Goal: Task Accomplishment & Management: Use online tool/utility

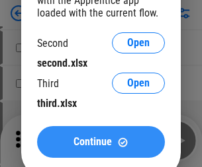
click at [101, 142] on span "Continue" at bounding box center [92, 142] width 38 height 11
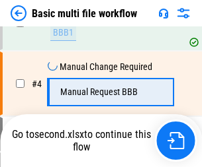
scroll to position [141, 0]
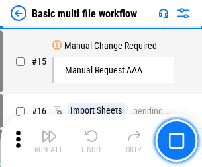
click at [49, 141] on img "button" at bounding box center [49, 136] width 16 height 16
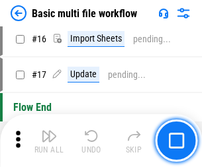
click at [49, 141] on img "button" at bounding box center [49, 136] width 16 height 16
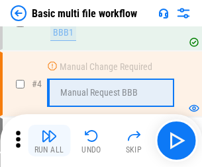
click at [49, 141] on img "button" at bounding box center [49, 136] width 16 height 16
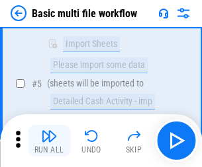
click at [49, 141] on img "button" at bounding box center [49, 136] width 16 height 16
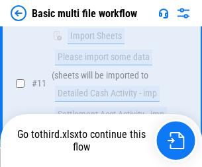
scroll to position [787, 0]
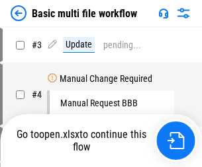
scroll to position [54, 0]
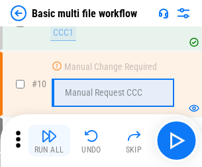
click at [49, 141] on img "button" at bounding box center [49, 136] width 16 height 16
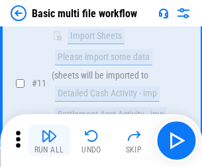
click at [49, 141] on img "button" at bounding box center [49, 136] width 16 height 16
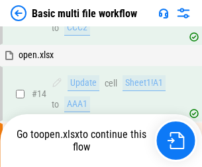
scroll to position [692, 0]
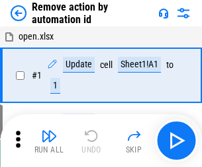
scroll to position [49, 0]
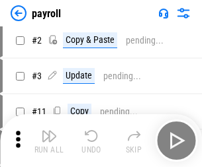
click at [49, 141] on img "button" at bounding box center [49, 136] width 16 height 16
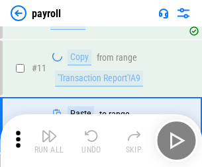
scroll to position [96, 0]
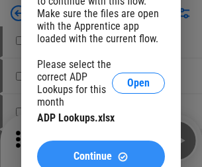
click at [101, 151] on span "Continue" at bounding box center [92, 156] width 38 height 11
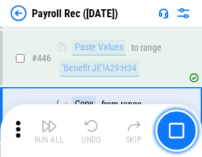
scroll to position [6786, 0]
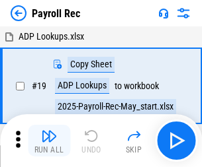
click at [49, 141] on img "button" at bounding box center [49, 136] width 16 height 16
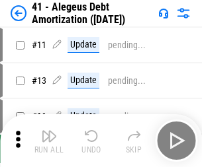
click at [49, 141] on img "button" at bounding box center [49, 136] width 16 height 16
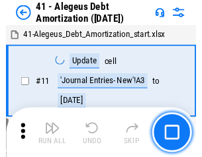
scroll to position [163, 0]
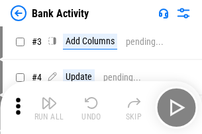
click at [49, 108] on img "button" at bounding box center [49, 103] width 16 height 16
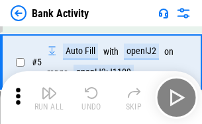
scroll to position [70, 0]
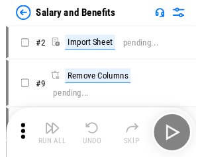
scroll to position [18, 0]
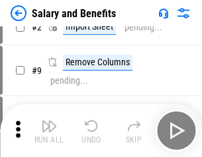
click at [49, 131] on img "button" at bounding box center [49, 126] width 16 height 16
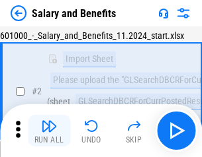
click at [49, 131] on img "button" at bounding box center [49, 126] width 16 height 16
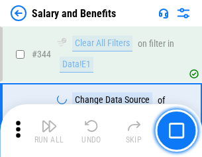
scroll to position [6193, 0]
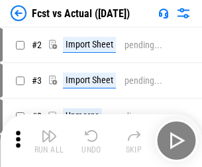
click at [49, 131] on img "button" at bounding box center [49, 136] width 16 height 16
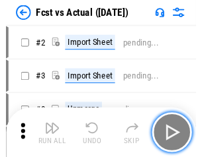
scroll to position [17, 0]
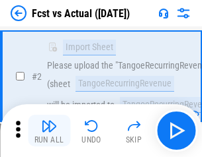
click at [49, 131] on img "button" at bounding box center [49, 126] width 16 height 16
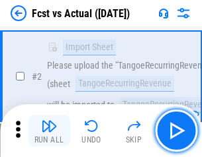
scroll to position [124, 0]
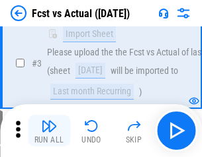
click at [49, 131] on img "button" at bounding box center [49, 126] width 16 height 16
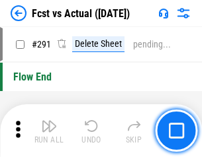
scroll to position [6260, 0]
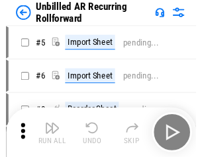
scroll to position [28, 0]
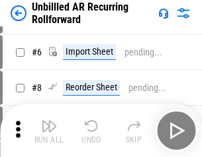
click at [49, 131] on img "button" at bounding box center [49, 126] width 16 height 16
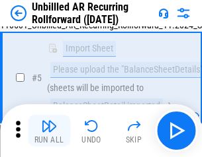
click at [49, 131] on img "button" at bounding box center [49, 126] width 16 height 16
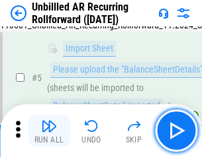
scroll to position [124, 0]
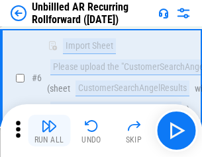
click at [49, 131] on img "button" at bounding box center [49, 126] width 16 height 16
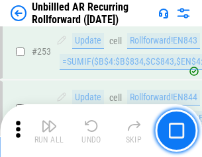
scroll to position [4493, 0]
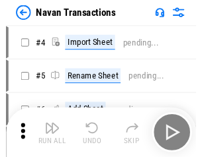
scroll to position [21, 0]
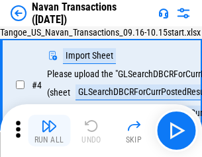
click at [49, 131] on img "button" at bounding box center [49, 126] width 16 height 16
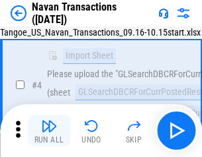
click at [49, 131] on img "button" at bounding box center [49, 126] width 16 height 16
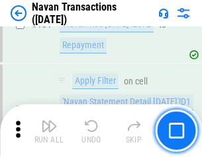
scroll to position [4289, 0]
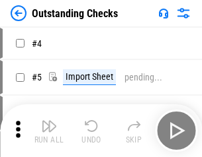
click at [49, 131] on img "button" at bounding box center [49, 126] width 16 height 16
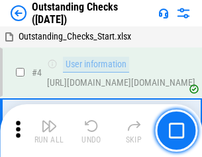
scroll to position [56, 0]
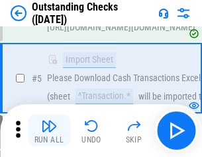
click at [49, 131] on img "button" at bounding box center [49, 126] width 16 height 16
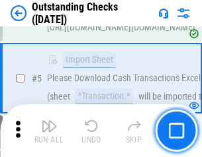
scroll to position [138, 0]
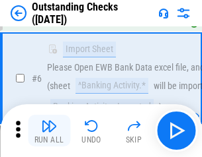
click at [49, 131] on img "button" at bounding box center [49, 126] width 16 height 16
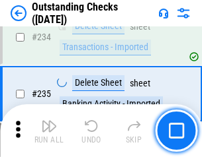
scroll to position [4017, 0]
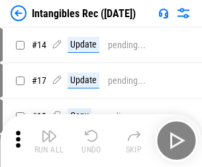
click at [49, 141] on img "button" at bounding box center [49, 136] width 16 height 16
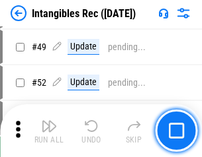
scroll to position [515, 0]
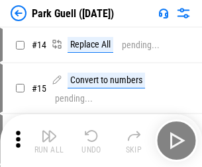
click at [49, 131] on img "button" at bounding box center [49, 136] width 16 height 16
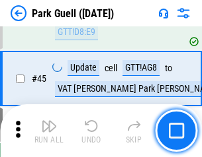
scroll to position [1654, 0]
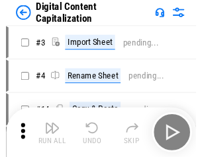
scroll to position [28, 0]
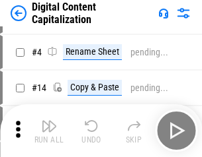
click at [49, 131] on img "button" at bounding box center [49, 126] width 16 height 16
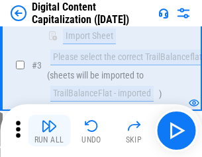
click at [49, 131] on img "button" at bounding box center [49, 126] width 16 height 16
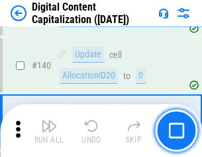
scroll to position [1393, 0]
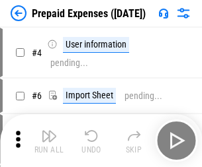
click at [49, 131] on img "button" at bounding box center [49, 136] width 16 height 16
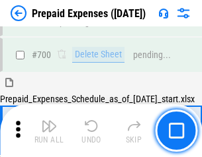
scroll to position [3559, 0]
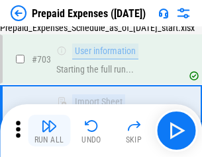
click at [49, 131] on img "button" at bounding box center [49, 126] width 16 height 16
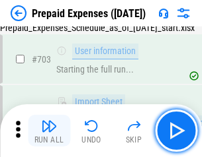
scroll to position [3637, 0]
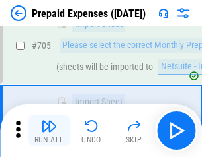
click at [49, 131] on img "button" at bounding box center [49, 126] width 16 height 16
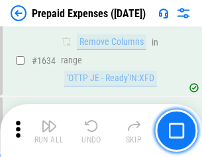
scroll to position [12879, 0]
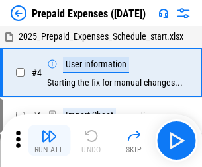
click at [49, 141] on img "button" at bounding box center [49, 136] width 16 height 16
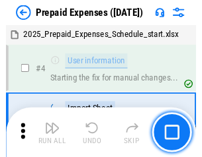
scroll to position [58, 0]
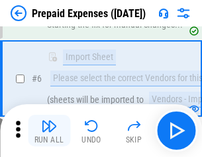
click at [49, 131] on img "button" at bounding box center [49, 126] width 16 height 16
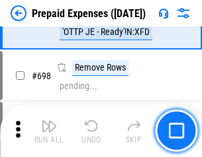
scroll to position [4606, 0]
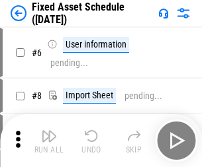
click at [49, 141] on img "button" at bounding box center [49, 136] width 16 height 16
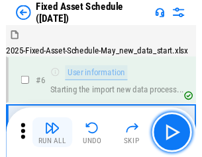
scroll to position [71, 0]
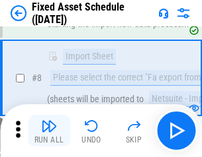
click at [49, 131] on img "button" at bounding box center [49, 126] width 16 height 16
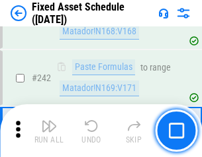
scroll to position [4097, 0]
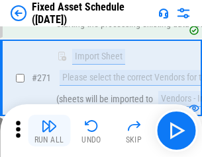
click at [49, 131] on img "button" at bounding box center [49, 126] width 16 height 16
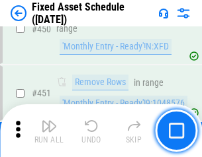
scroll to position [5913, 0]
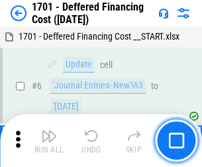
scroll to position [159, 0]
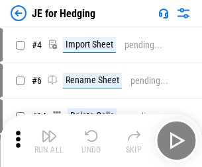
click at [49, 131] on img "button" at bounding box center [49, 136] width 16 height 16
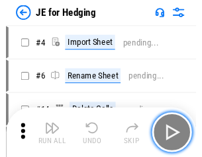
scroll to position [2, 0]
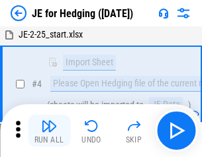
click at [49, 131] on img "button" at bounding box center [49, 126] width 16 height 16
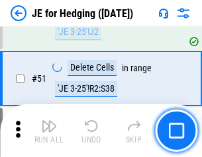
scroll to position [857, 0]
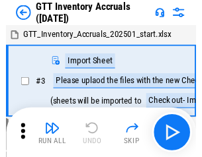
scroll to position [2, 0]
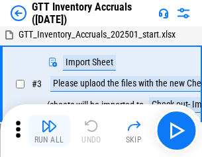
click at [49, 131] on img "button" at bounding box center [49, 126] width 16 height 16
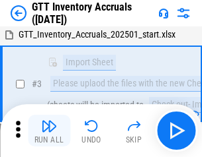
click at [49, 131] on img "button" at bounding box center [49, 126] width 16 height 16
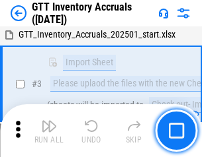
scroll to position [85, 0]
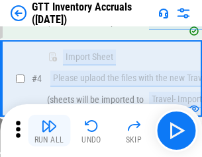
click at [49, 131] on img "button" at bounding box center [49, 126] width 16 height 16
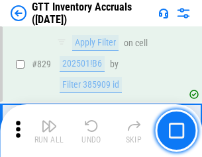
scroll to position [10040, 0]
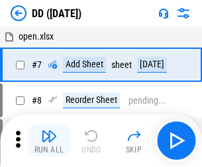
click at [49, 141] on img "button" at bounding box center [49, 136] width 16 height 16
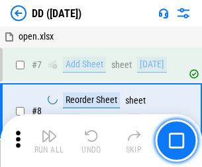
scroll to position [128, 0]
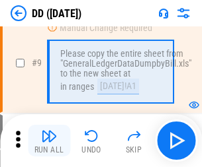
click at [49, 141] on img "button" at bounding box center [49, 136] width 16 height 16
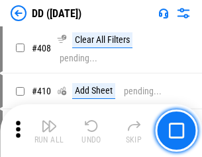
scroll to position [5918, 0]
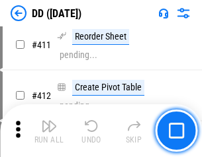
click at [49, 131] on img "button" at bounding box center [49, 126] width 16 height 16
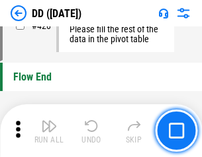
scroll to position [6331, 0]
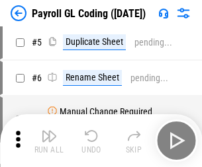
click at [49, 141] on img "button" at bounding box center [49, 136] width 16 height 16
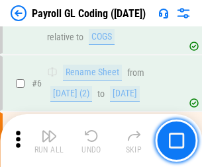
scroll to position [159, 0]
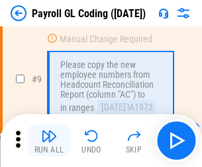
click at [49, 141] on img "button" at bounding box center [49, 136] width 16 height 16
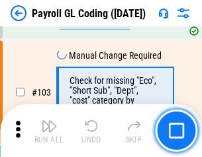
scroll to position [3103, 0]
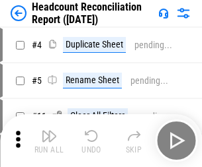
click at [49, 141] on img "button" at bounding box center [49, 136] width 16 height 16
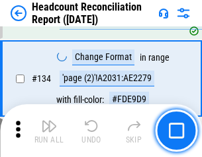
scroll to position [1590, 0]
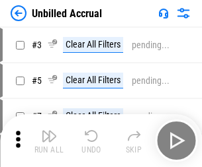
click at [49, 141] on img "button" at bounding box center [49, 136] width 16 height 16
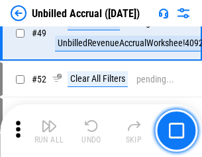
scroll to position [1200, 0]
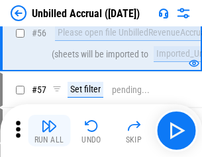
click at [49, 131] on img "button" at bounding box center [49, 126] width 16 height 16
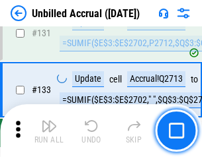
scroll to position [3940, 0]
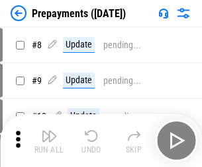
click at [49, 141] on img "button" at bounding box center [49, 136] width 16 height 16
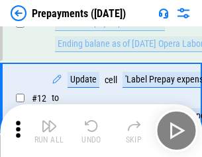
scroll to position [83, 0]
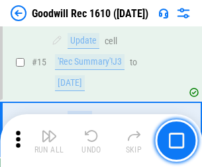
scroll to position [226, 0]
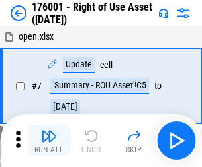
click at [49, 141] on img "button" at bounding box center [49, 136] width 16 height 16
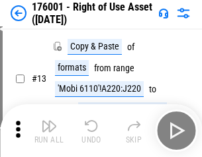
scroll to position [85, 0]
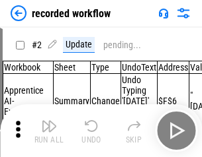
click at [49, 131] on img "button" at bounding box center [49, 126] width 16 height 16
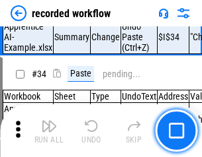
scroll to position [4134, 0]
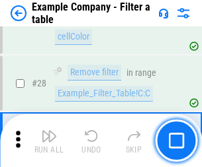
scroll to position [1210, 0]
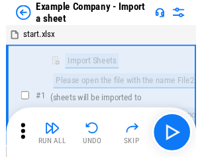
scroll to position [21, 0]
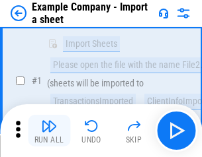
click at [49, 131] on img "button" at bounding box center [49, 126] width 16 height 16
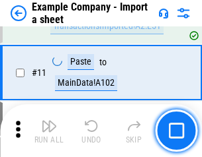
scroll to position [292, 0]
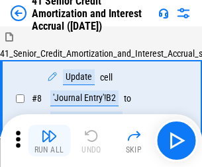
click at [49, 131] on img "button" at bounding box center [49, 136] width 16 height 16
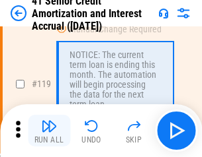
click at [49, 131] on img "button" at bounding box center [49, 126] width 16 height 16
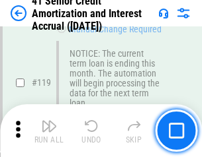
scroll to position [1248, 0]
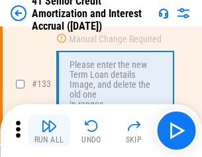
click at [49, 131] on img "button" at bounding box center [49, 126] width 16 height 16
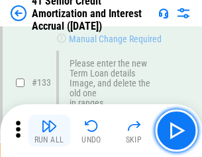
scroll to position [1382, 0]
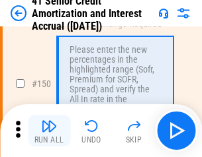
click at [49, 131] on img "button" at bounding box center [49, 126] width 16 height 16
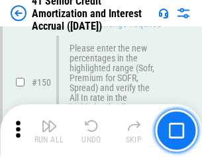
scroll to position [1521, 0]
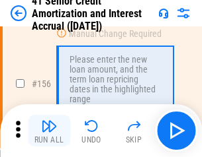
click at [49, 131] on img "button" at bounding box center [49, 126] width 16 height 16
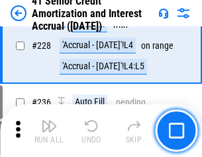
scroll to position [2962, 0]
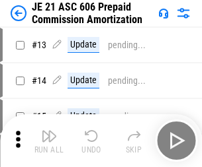
click at [49, 131] on img "button" at bounding box center [49, 136] width 16 height 16
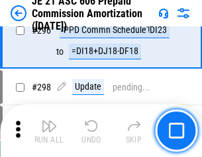
scroll to position [2434, 0]
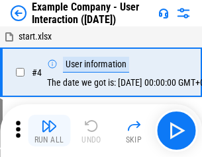
click at [49, 131] on img "button" at bounding box center [49, 126] width 16 height 16
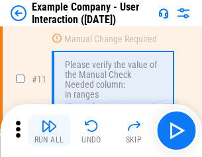
click at [49, 131] on img "button" at bounding box center [49, 126] width 16 height 16
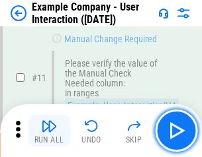
scroll to position [286, 0]
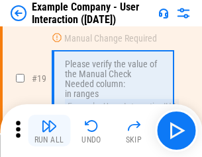
click at [49, 131] on img "button" at bounding box center [49, 126] width 16 height 16
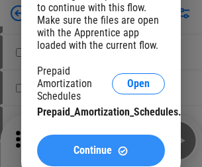
click at [101, 151] on span "Continue" at bounding box center [92, 151] width 38 height 11
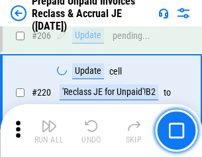
scroll to position [1714, 0]
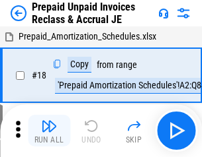
click at [49, 131] on img "button" at bounding box center [49, 126] width 16 height 16
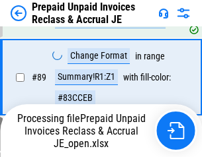
scroll to position [888, 0]
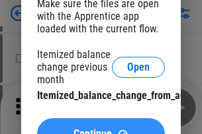
click at [101, 129] on span "Continue" at bounding box center [92, 134] width 38 height 11
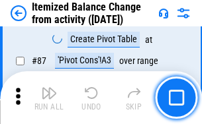
scroll to position [1293, 0]
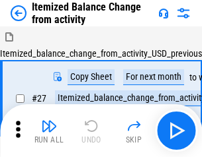
scroll to position [21, 0]
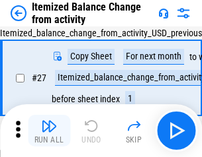
click at [49, 131] on img "button" at bounding box center [49, 126] width 16 height 16
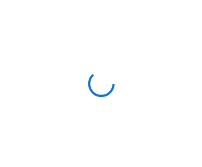
scroll to position [6, 0]
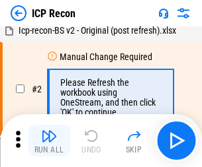
click at [49, 141] on img "button" at bounding box center [49, 136] width 16 height 16
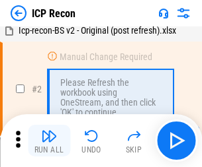
click at [49, 141] on img "button" at bounding box center [49, 136] width 16 height 16
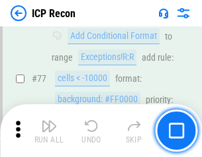
scroll to position [1189, 0]
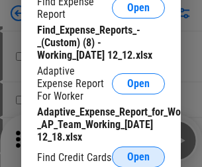
click at [138, 157] on span "Open" at bounding box center [138, 157] width 22 height 11
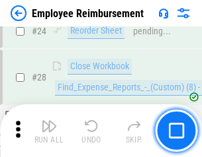
scroll to position [618, 0]
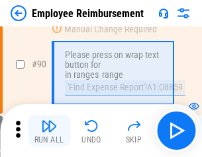
click at [49, 131] on img "button" at bounding box center [49, 126] width 16 height 16
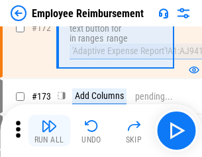
click at [49, 131] on img "button" at bounding box center [49, 126] width 16 height 16
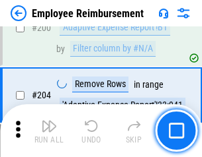
scroll to position [3347, 0]
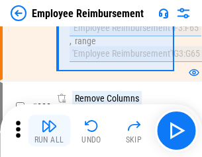
click at [49, 131] on img "button" at bounding box center [49, 126] width 16 height 16
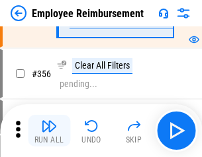
click at [49, 131] on img "button" at bounding box center [49, 126] width 16 height 16
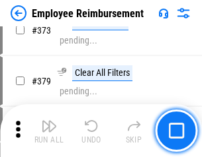
scroll to position [7047, 0]
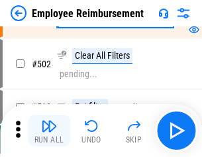
click at [49, 131] on img "button" at bounding box center [49, 126] width 16 height 16
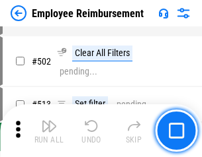
scroll to position [8407, 0]
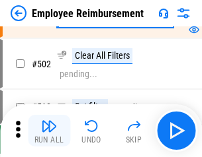
click at [49, 131] on img "button" at bounding box center [49, 126] width 16 height 16
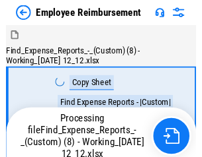
scroll to position [45, 0]
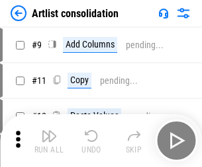
click at [49, 141] on img "button" at bounding box center [49, 136] width 16 height 16
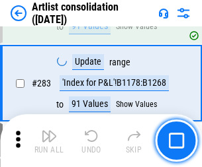
scroll to position [5471, 0]
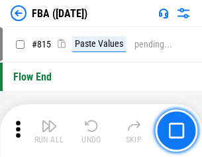
scroll to position [11841, 0]
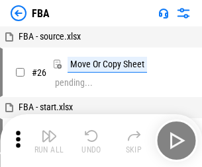
scroll to position [13, 0]
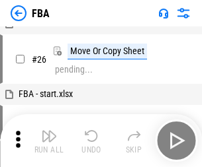
click at [49, 141] on img "button" at bounding box center [49, 136] width 16 height 16
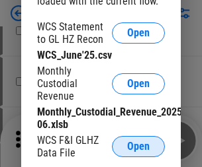
click at [138, 147] on span "Open" at bounding box center [138, 147] width 22 height 11
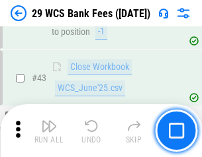
scroll to position [540, 0]
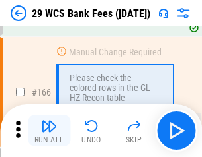
click at [49, 131] on img "button" at bounding box center [49, 126] width 16 height 16
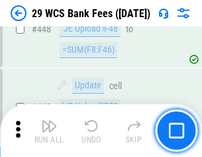
scroll to position [6405, 0]
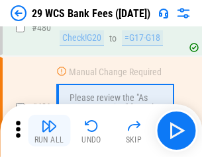
click at [49, 131] on img "button" at bounding box center [49, 126] width 16 height 16
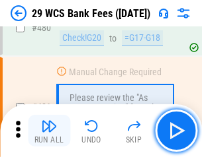
scroll to position [6820, 0]
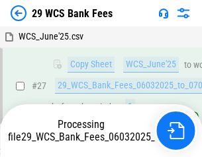
scroll to position [264, 0]
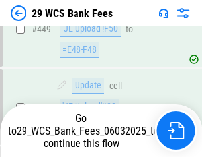
scroll to position [6729, 0]
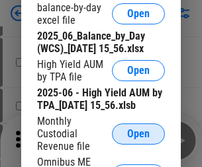
click at [138, 140] on span "Open" at bounding box center [138, 134] width 22 height 11
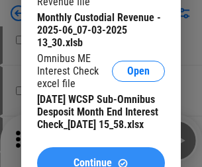
click at [101, 158] on span "Continue" at bounding box center [92, 163] width 38 height 11
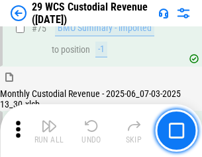
scroll to position [1382, 0]
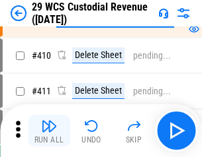
click at [49, 131] on img "button" at bounding box center [49, 126] width 16 height 16
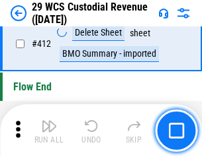
scroll to position [6317, 0]
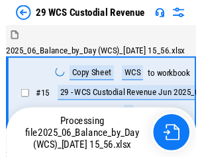
scroll to position [32, 0]
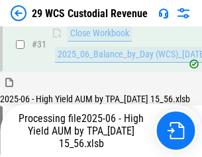
scroll to position [679, 0]
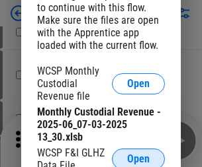
click at [138, 157] on span "Open" at bounding box center [138, 159] width 22 height 11
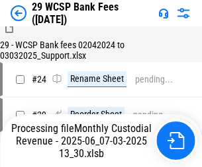
scroll to position [427, 0]
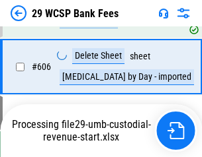
scroll to position [7349, 0]
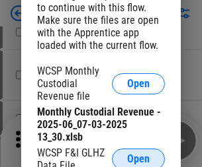
click at [138, 157] on span "Open" at bounding box center [138, 159] width 22 height 11
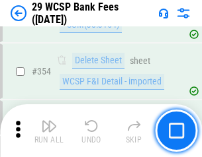
scroll to position [4397, 0]
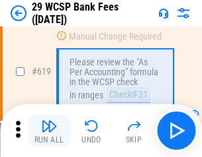
click at [49, 131] on img "button" at bounding box center [49, 126] width 16 height 16
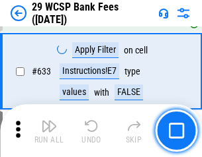
scroll to position [7624, 0]
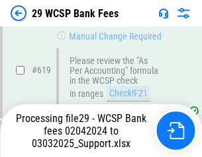
scroll to position [7297, 0]
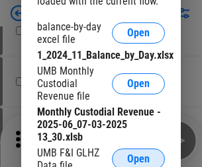
click at [138, 157] on span "Open" at bounding box center [138, 159] width 22 height 11
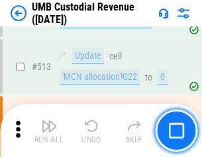
scroll to position [6398, 0]
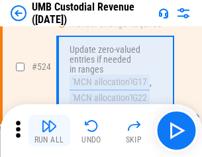
click at [49, 131] on img "button" at bounding box center [49, 126] width 16 height 16
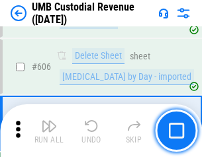
scroll to position [7635, 0]
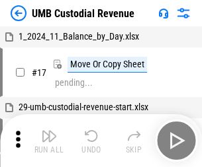
scroll to position [10, 0]
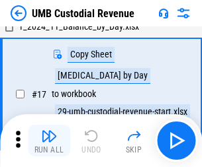
click at [49, 141] on img "button" at bounding box center [49, 136] width 16 height 16
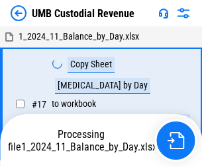
scroll to position [10, 0]
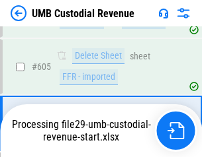
scroll to position [7548, 0]
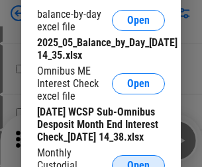
click at [138, 161] on span "Open" at bounding box center [138, 166] width 22 height 11
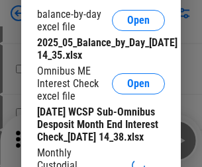
scroll to position [251, 0]
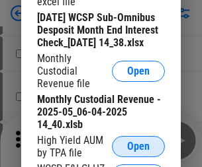
click at [138, 152] on span "Open" at bounding box center [138, 147] width 22 height 11
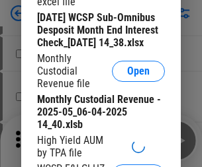
scroll to position [254, 0]
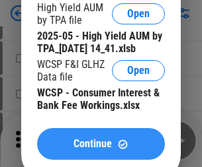
click at [101, 149] on span "Continue" at bounding box center [92, 144] width 38 height 11
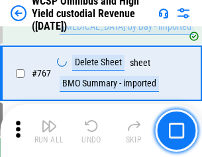
scroll to position [10778, 0]
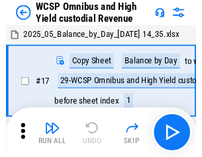
scroll to position [7, 0]
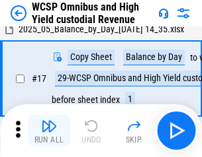
click at [49, 131] on img "button" at bounding box center [49, 126] width 16 height 16
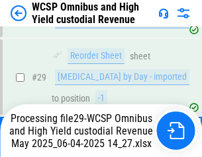
scroll to position [275, 0]
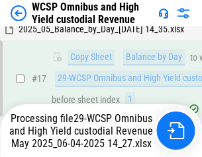
scroll to position [275, 0]
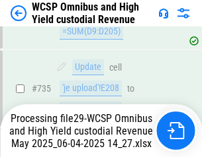
scroll to position [10634, 0]
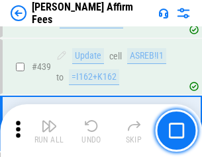
scroll to position [3042, 0]
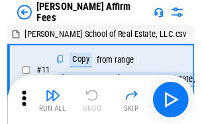
scroll to position [13, 0]
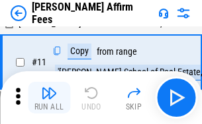
click at [49, 98] on img "button" at bounding box center [49, 93] width 16 height 16
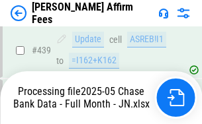
scroll to position [3469, 0]
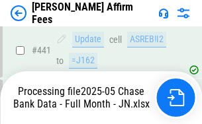
scroll to position [3469, 0]
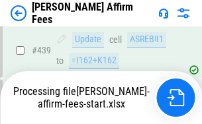
scroll to position [3469, 0]
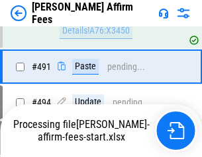
scroll to position [3597, 0]
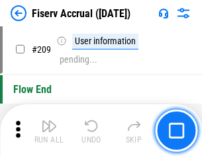
scroll to position [4108, 0]
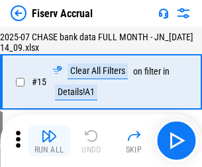
click at [49, 141] on img "button" at bounding box center [49, 136] width 16 height 16
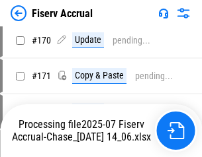
scroll to position [3480, 0]
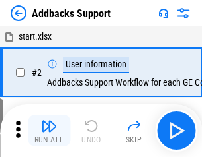
click at [49, 131] on img "button" at bounding box center [49, 126] width 16 height 16
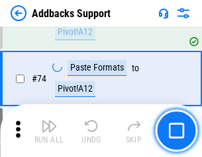
scroll to position [963, 0]
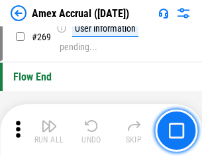
scroll to position [3874, 0]
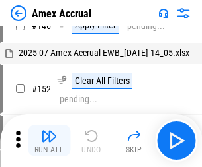
click at [49, 141] on img "button" at bounding box center [49, 136] width 16 height 16
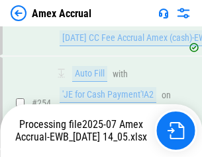
scroll to position [4021, 0]
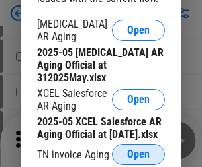
click at [138, 151] on span "Open" at bounding box center [138, 154] width 22 height 11
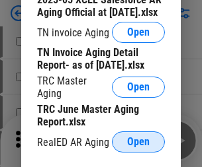
click at [138, 138] on span "Open" at bounding box center [138, 142] width 22 height 11
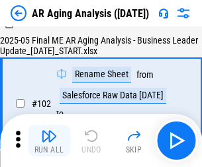
click at [49, 141] on img "button" at bounding box center [49, 136] width 16 height 16
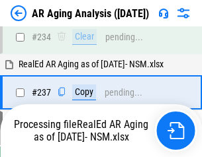
scroll to position [2050, 0]
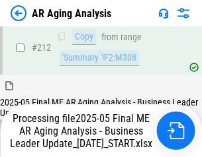
scroll to position [2035, 0]
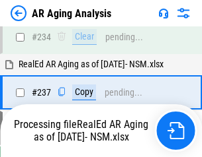
scroll to position [2090, 0]
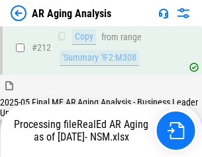
scroll to position [1989, 0]
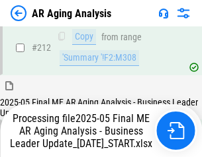
scroll to position [2035, 0]
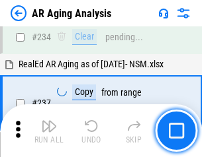
scroll to position [2035, 0]
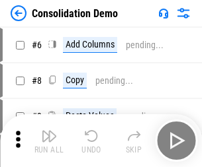
click at [49, 141] on img "button" at bounding box center [49, 136] width 16 height 16
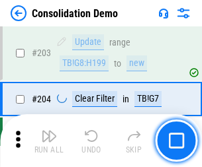
scroll to position [4148, 0]
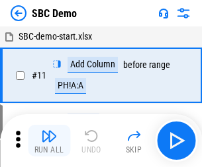
click at [49, 141] on img "button" at bounding box center [49, 136] width 16 height 16
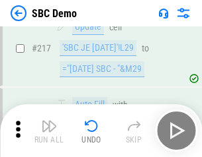
scroll to position [3265, 0]
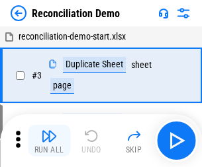
click at [49, 141] on img "button" at bounding box center [49, 136] width 16 height 16
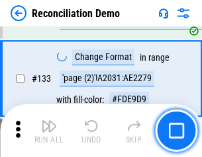
scroll to position [1571, 0]
